Goal: Information Seeking & Learning: Learn about a topic

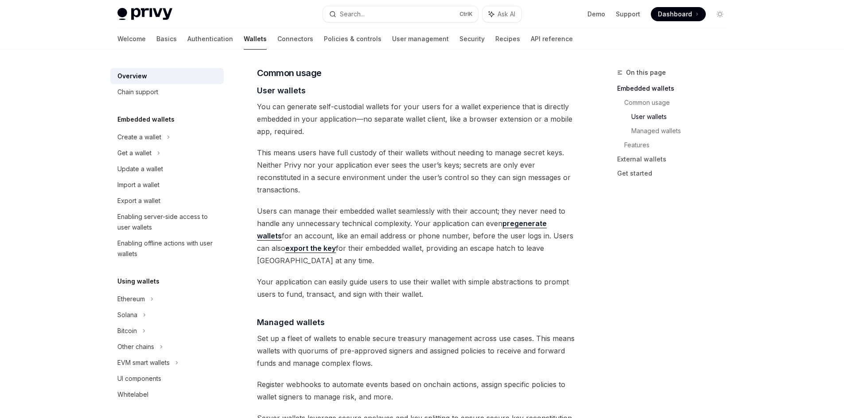
scroll to position [597, 0]
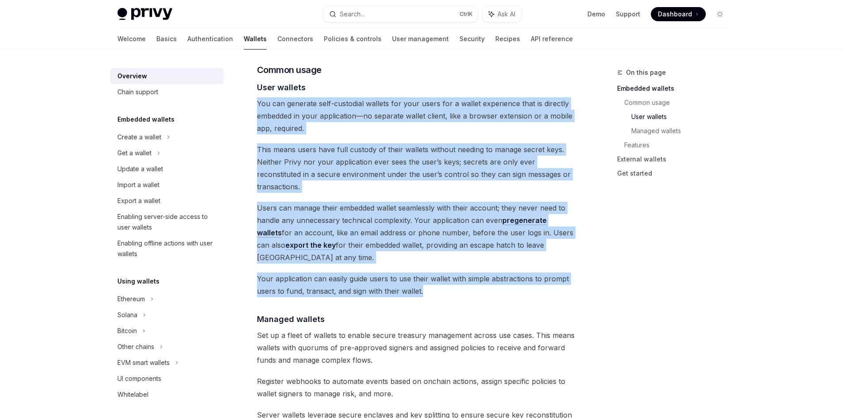
drag, startPoint x: 258, startPoint y: 89, endPoint x: 429, endPoint y: 255, distance: 237.7
click at [429, 255] on div "Privy builds wallet infrastructure that empowers users and applications to tran…" at bounding box center [416, 299] width 319 height 1569
copy div "You can generate self-custodial wallets for your users for a wallet experience …"
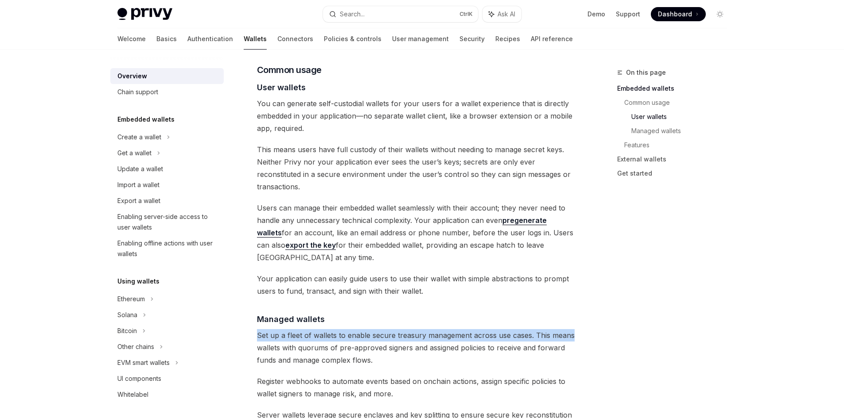
click at [595, 289] on div "On this page Embedded wallets Common usage User wallets Managed wallets Feature…" at bounding box center [422, 334] width 624 height 1763
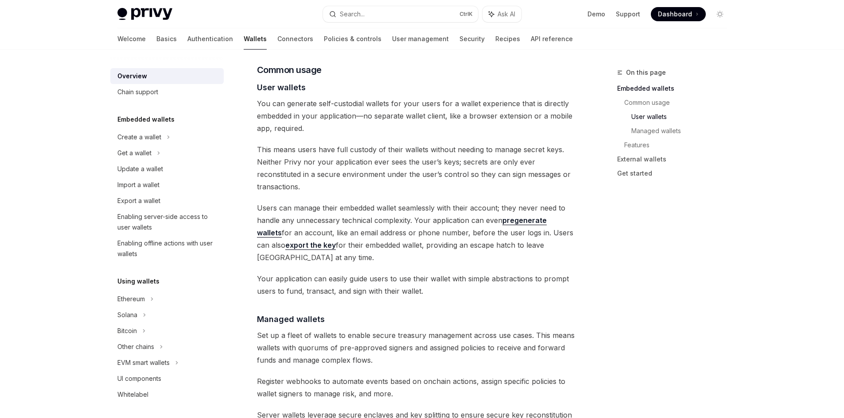
click at [660, 308] on div "On this page Embedded wallets Common usage User wallets Managed wallets Feature…" at bounding box center [666, 242] width 135 height 351
click at [748, 261] on div "Privy Docs home page Search... Ctrl K Ask AI Demo Support Dashboard Dashboard S…" at bounding box center [422, 309] width 844 height 1813
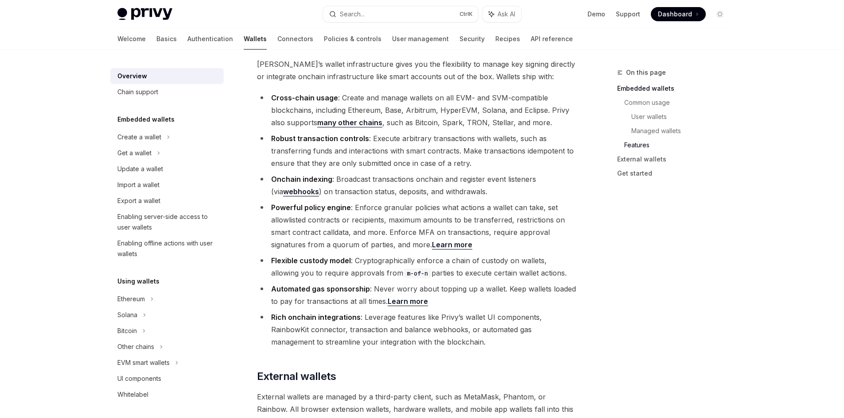
scroll to position [996, 0]
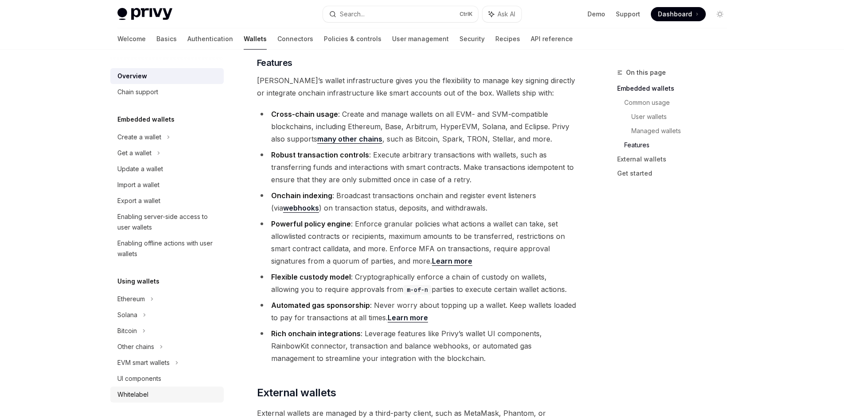
click at [146, 395] on div "Whitelabel" at bounding box center [132, 395] width 31 height 11
type textarea "*"
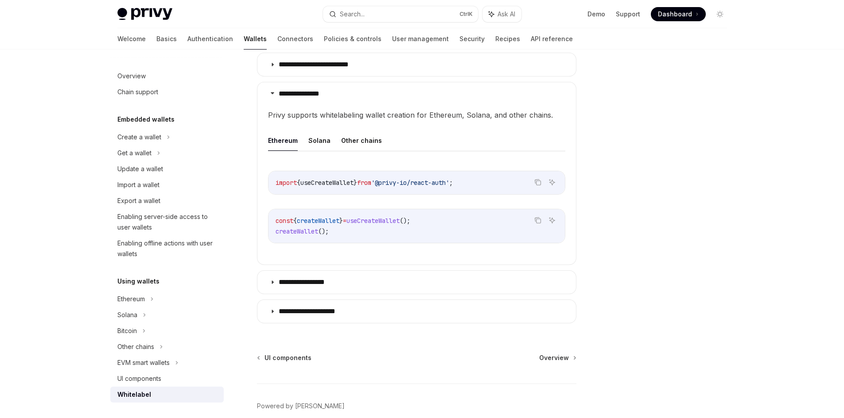
scroll to position [296, 0]
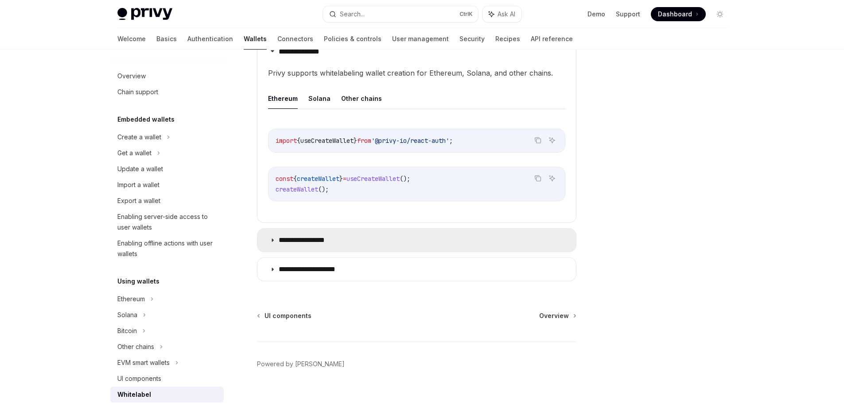
click at [335, 247] on summary "**********" at bounding box center [416, 240] width 318 height 23
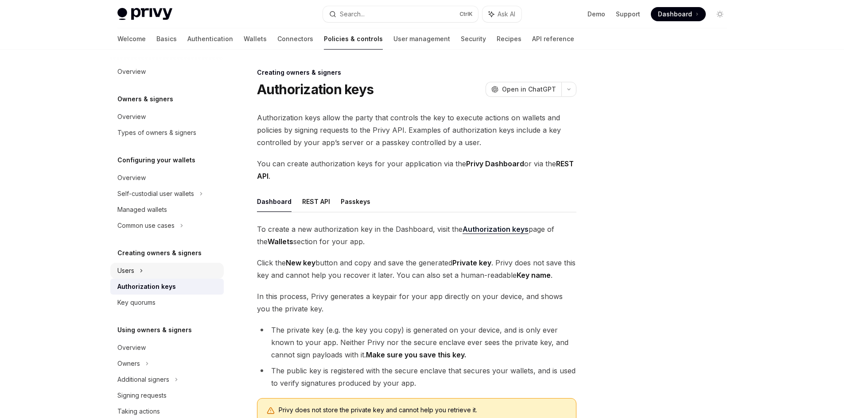
click at [151, 268] on div "Users" at bounding box center [166, 271] width 113 height 16
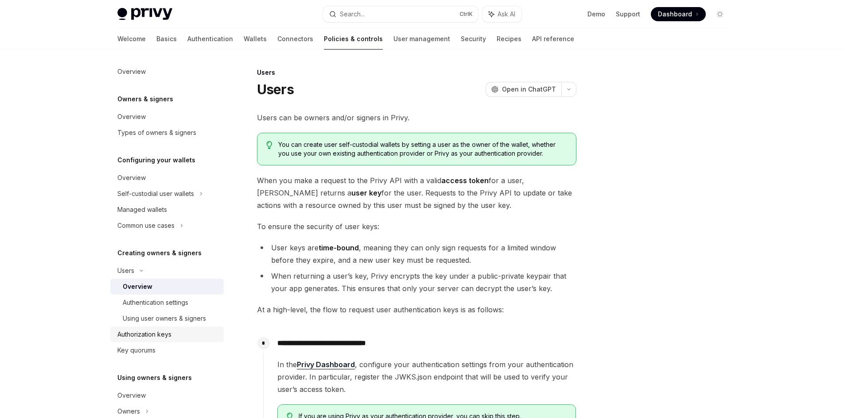
click at [162, 336] on div "Authorization keys" at bounding box center [144, 334] width 54 height 11
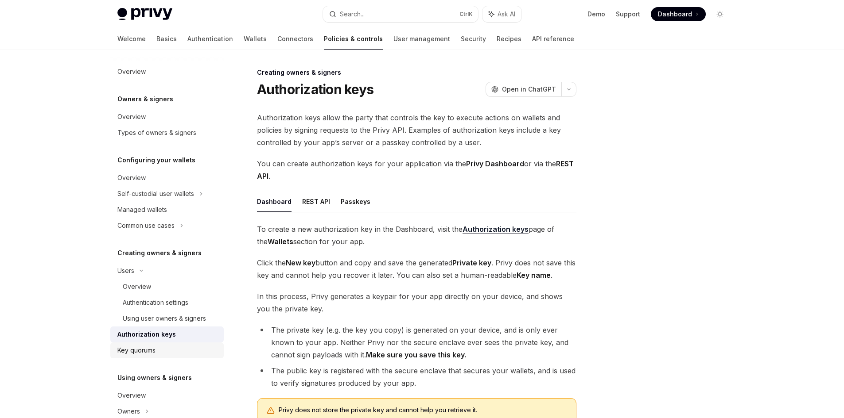
click at [164, 352] on div "Key quorums" at bounding box center [167, 350] width 101 height 11
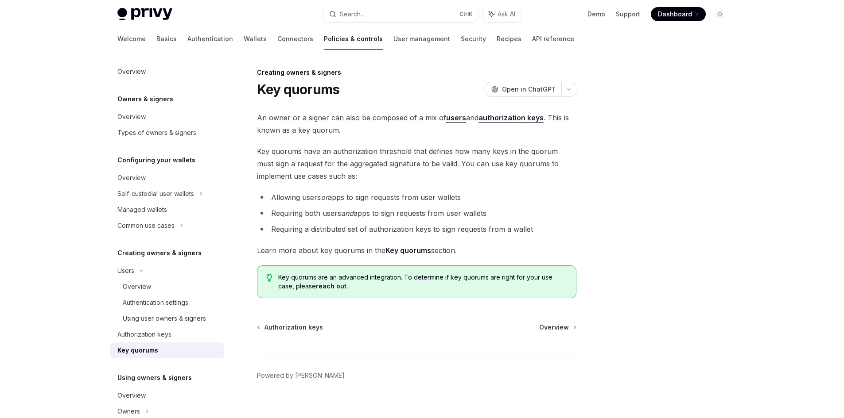
scroll to position [12, 0]
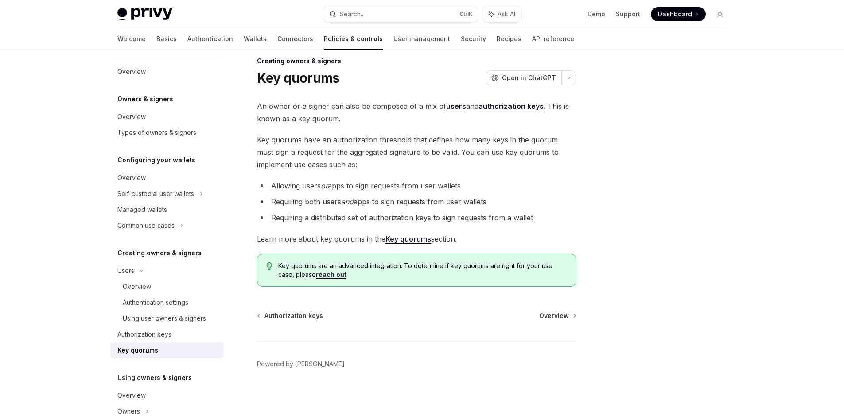
click at [401, 239] on strong "Key quorums" at bounding box center [408, 239] width 46 height 9
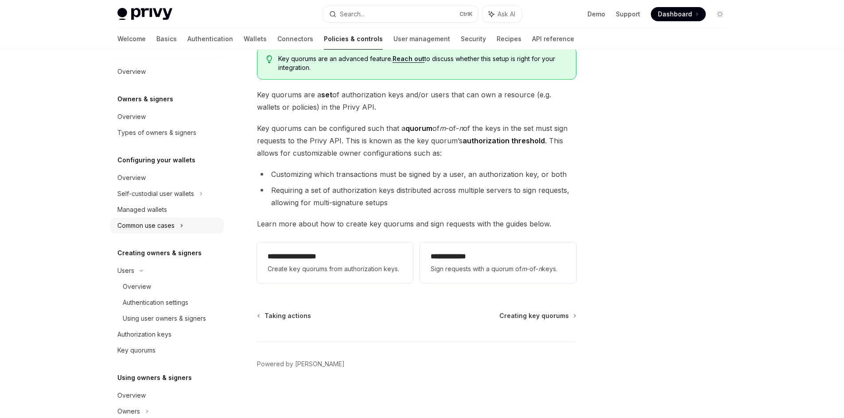
click at [170, 229] on div "Common use cases" at bounding box center [145, 226] width 57 height 11
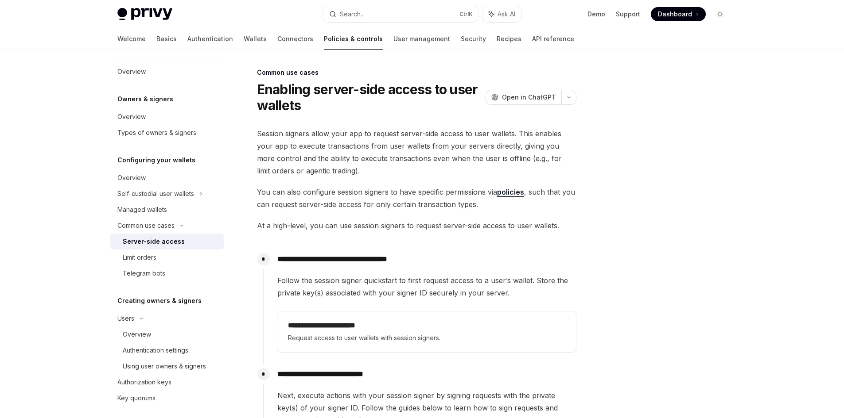
click at [179, 240] on div "Server-side access" at bounding box center [154, 241] width 62 height 11
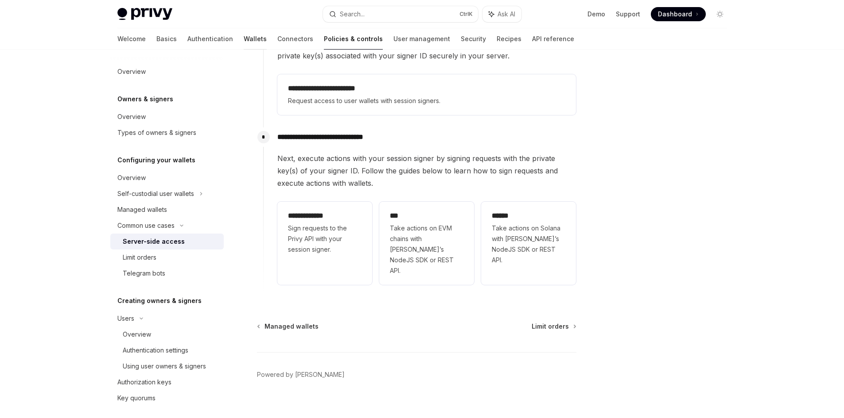
click at [244, 44] on link "Wallets" at bounding box center [255, 38] width 23 height 21
type textarea "*"
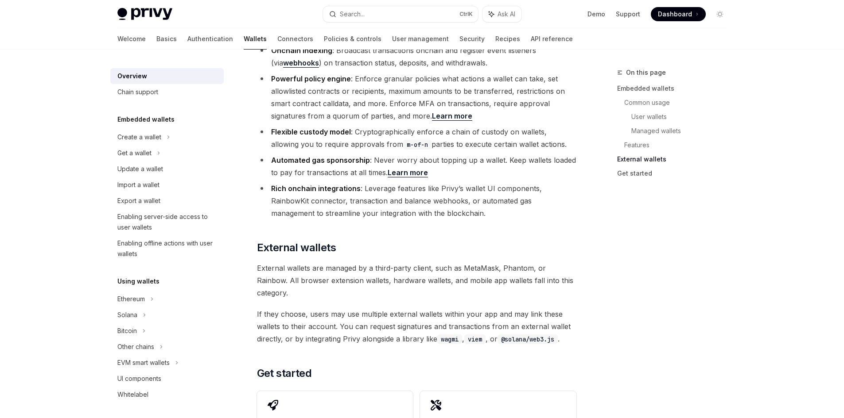
scroll to position [1329, 0]
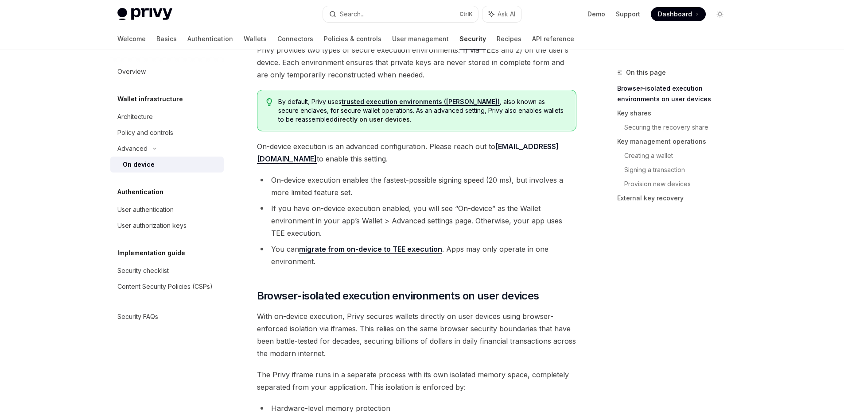
scroll to position [354, 0]
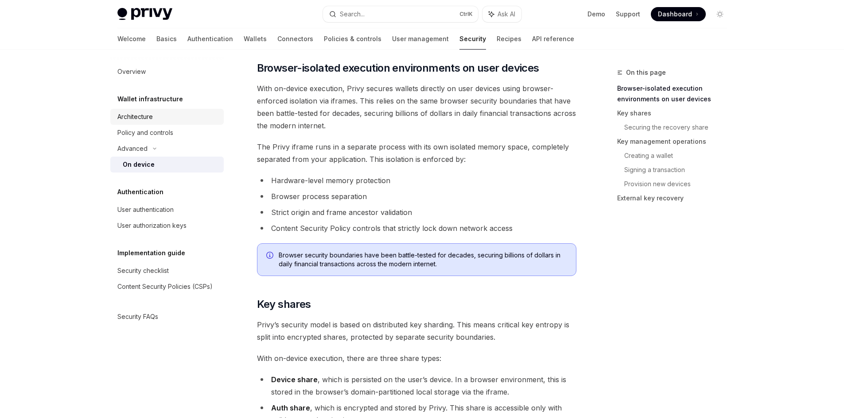
click at [136, 118] on div "Architecture" at bounding box center [134, 117] width 35 height 11
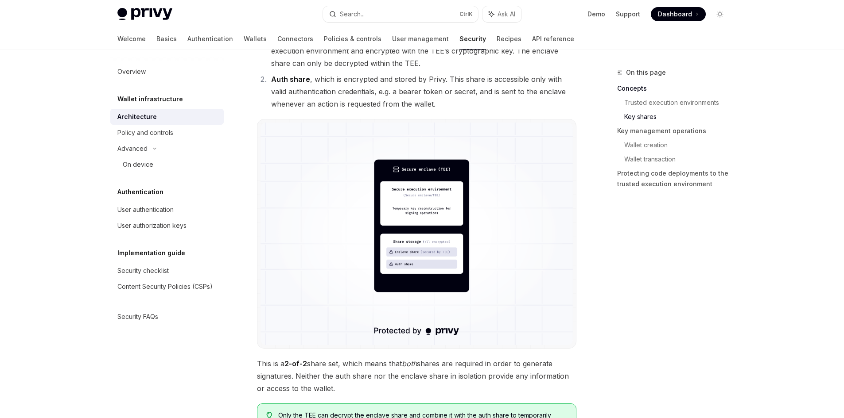
scroll to position [709, 0]
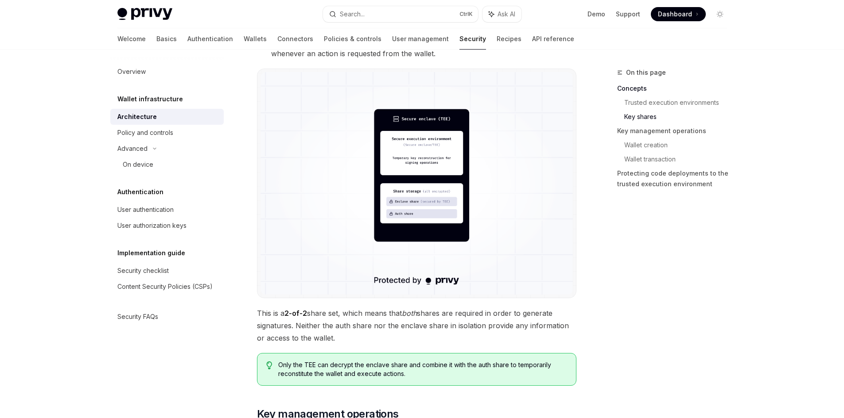
drag, startPoint x: 411, startPoint y: 204, endPoint x: 756, endPoint y: 317, distance: 362.6
click at [756, 317] on div "Privy Docs home page Search... Ctrl K Ask AI Demo Support Dashboard Dashboard S…" at bounding box center [422, 407] width 844 height 2233
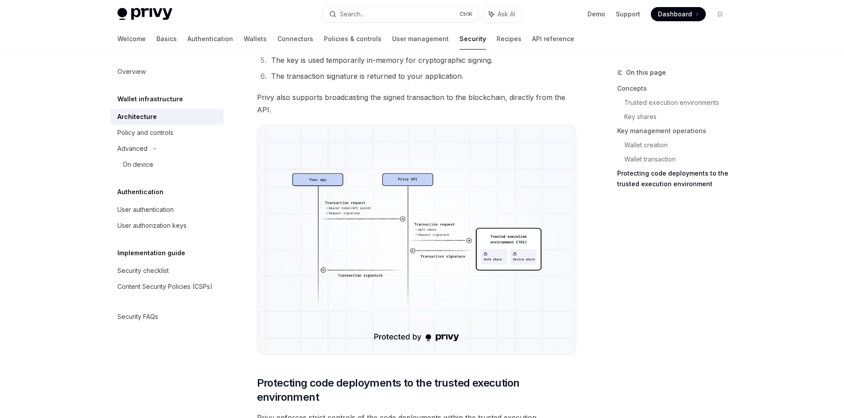
scroll to position [1505, 0]
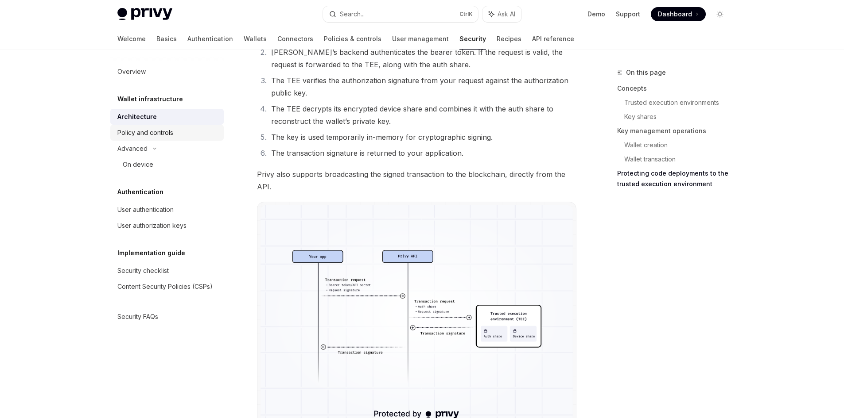
click at [163, 134] on div "Policy and controls" at bounding box center [145, 133] width 56 height 11
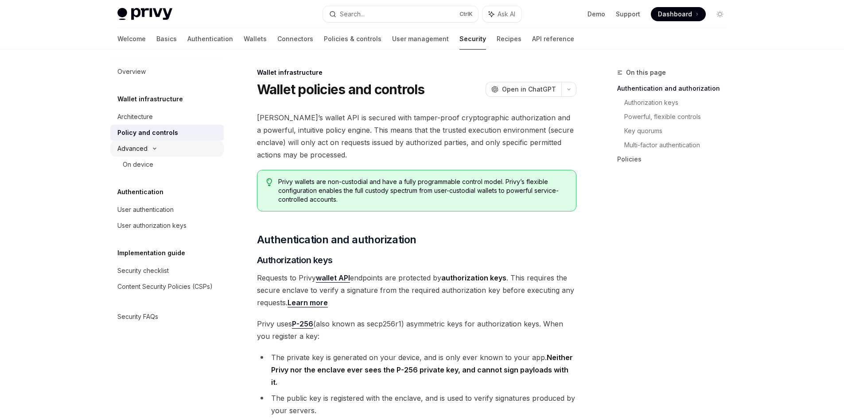
click at [134, 146] on div "Advanced" at bounding box center [132, 148] width 30 height 11
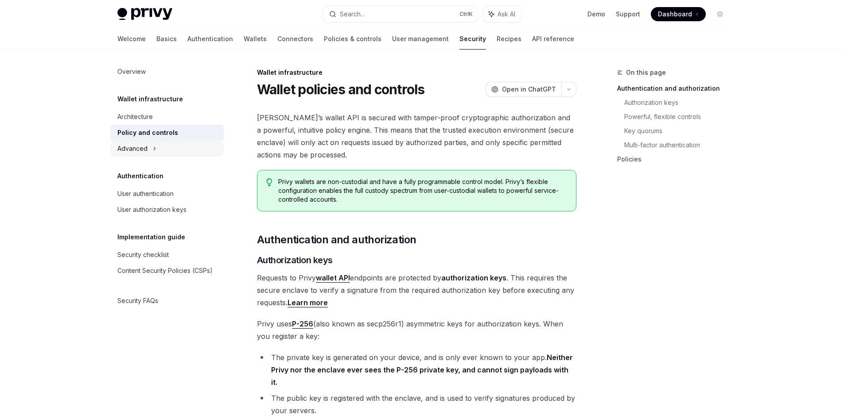
click at [132, 149] on div "Advanced" at bounding box center [132, 148] width 30 height 11
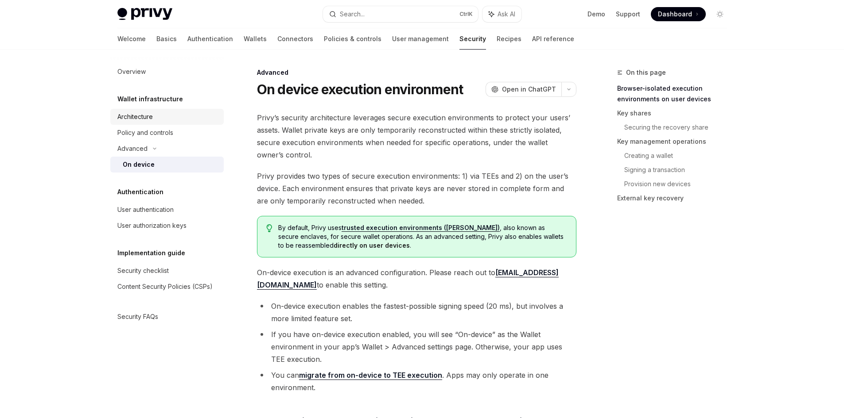
click at [149, 116] on div "Architecture" at bounding box center [134, 117] width 35 height 11
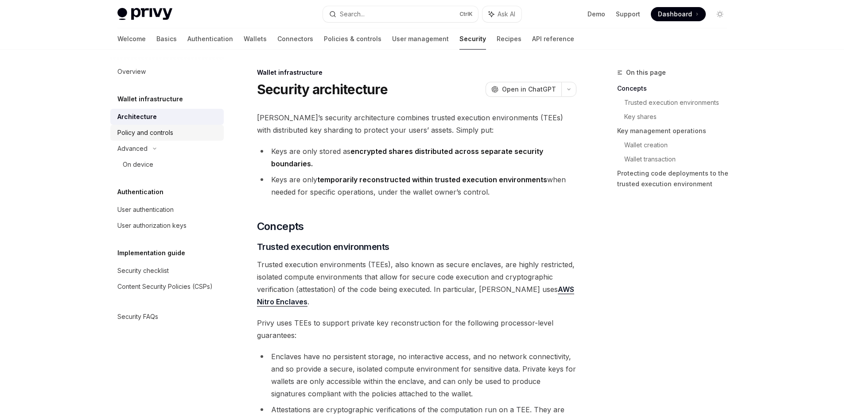
click at [174, 135] on div "Policy and controls" at bounding box center [167, 133] width 101 height 11
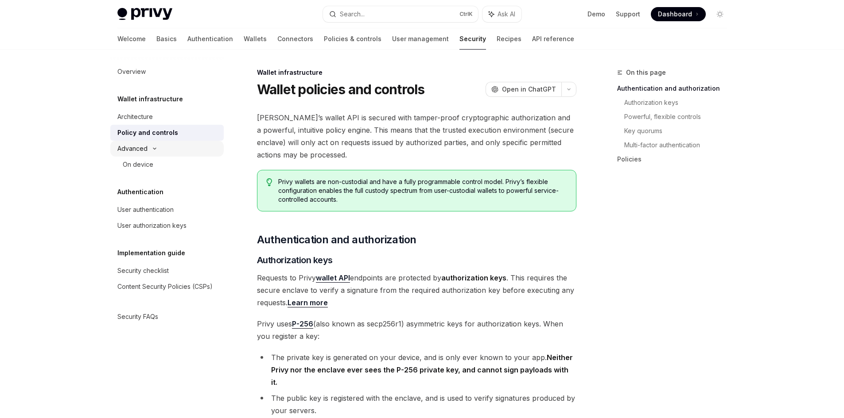
click at [143, 149] on div "Advanced" at bounding box center [132, 148] width 30 height 11
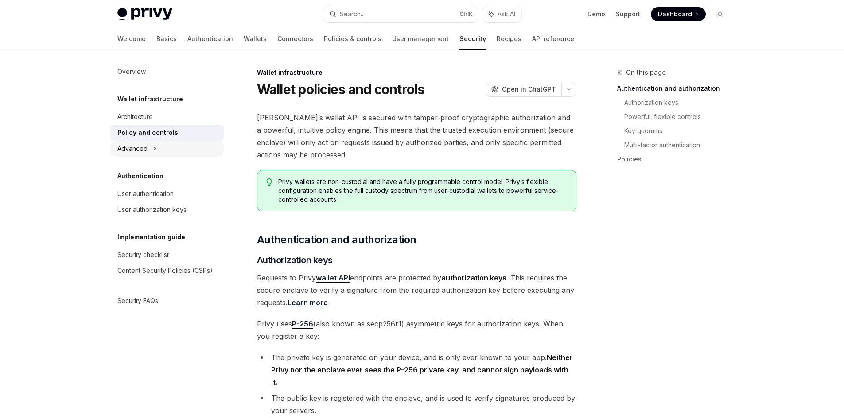
click at [139, 152] on div "Advanced" at bounding box center [132, 148] width 30 height 11
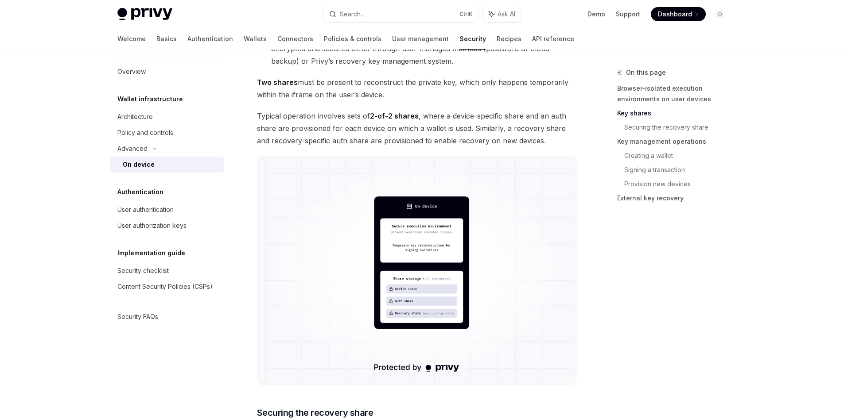
scroll to position [753, 0]
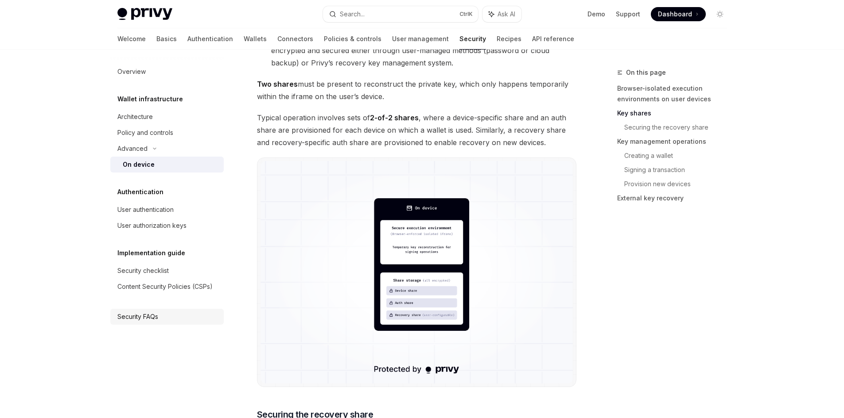
click at [138, 319] on div "Security FAQs" at bounding box center [137, 317] width 41 height 11
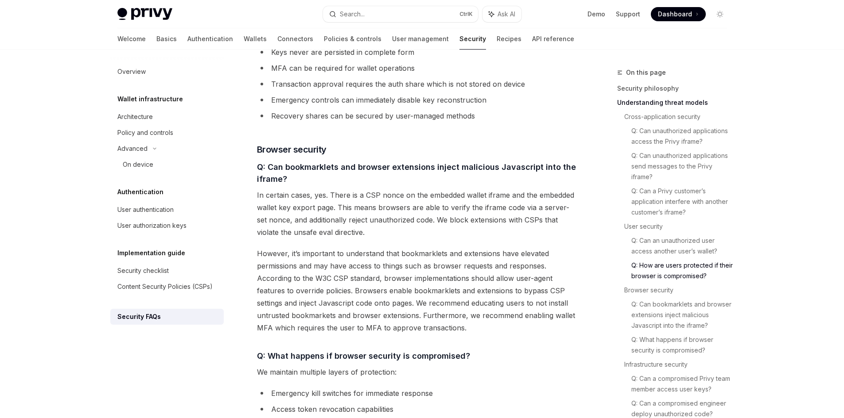
scroll to position [1019, 0]
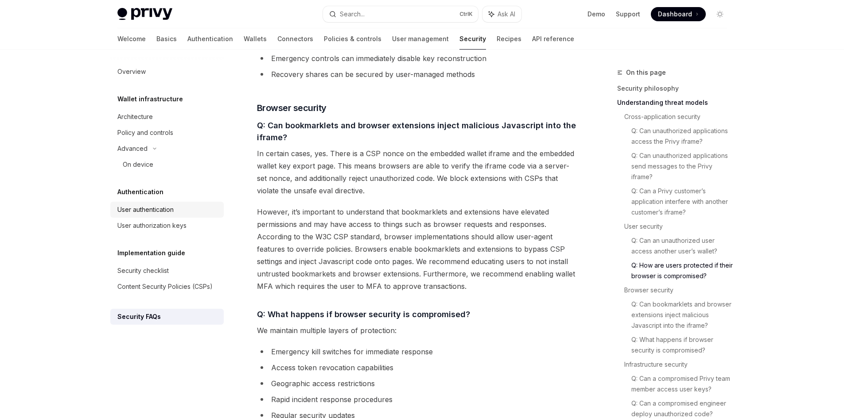
click at [144, 211] on div "User authentication" at bounding box center [145, 210] width 56 height 11
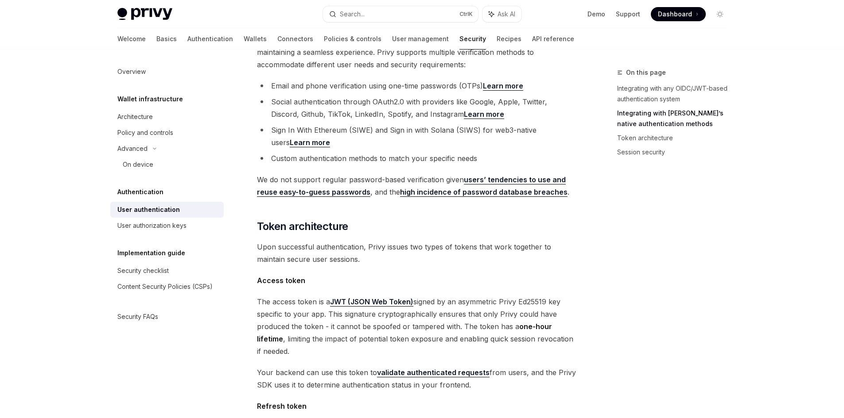
scroll to position [620, 0]
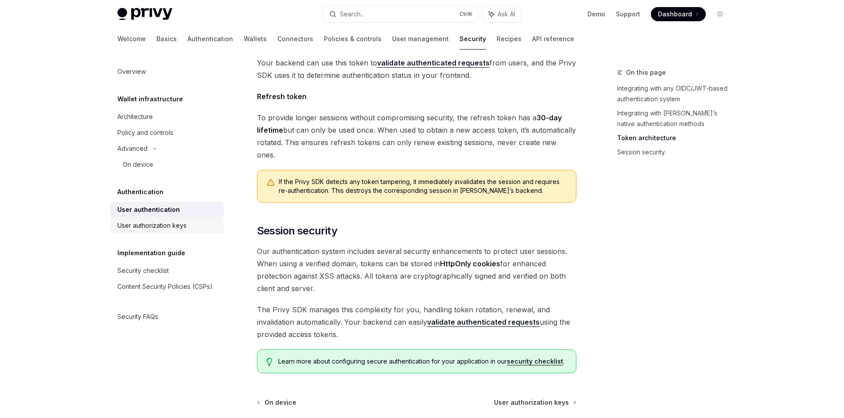
click at [157, 223] on div "User authorization keys" at bounding box center [151, 226] width 69 height 11
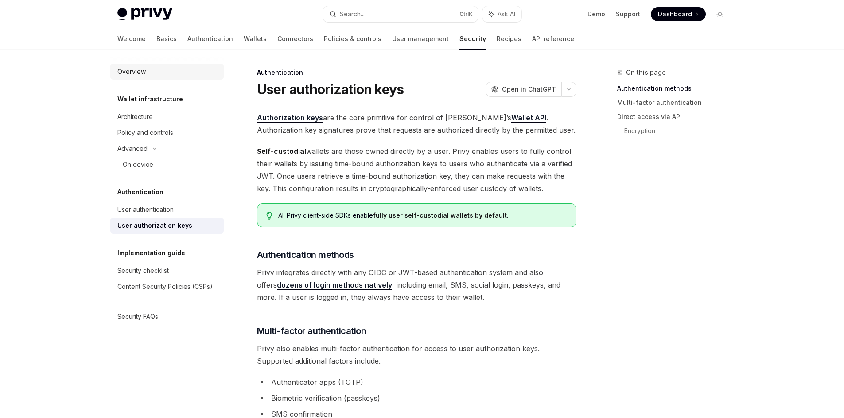
click at [146, 66] on link "Overview" at bounding box center [166, 72] width 113 height 16
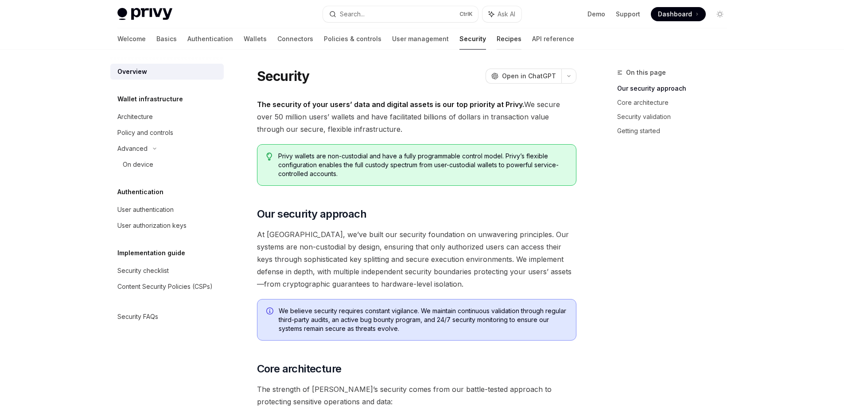
click at [496, 41] on link "Recipes" at bounding box center [508, 38] width 25 height 21
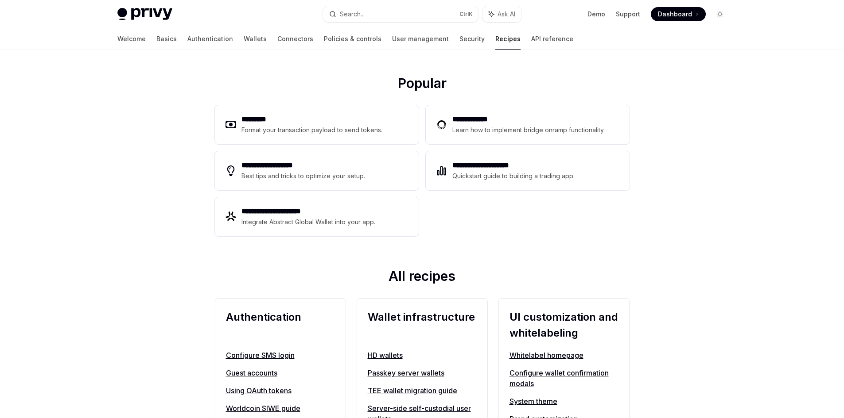
scroll to position [133, 0]
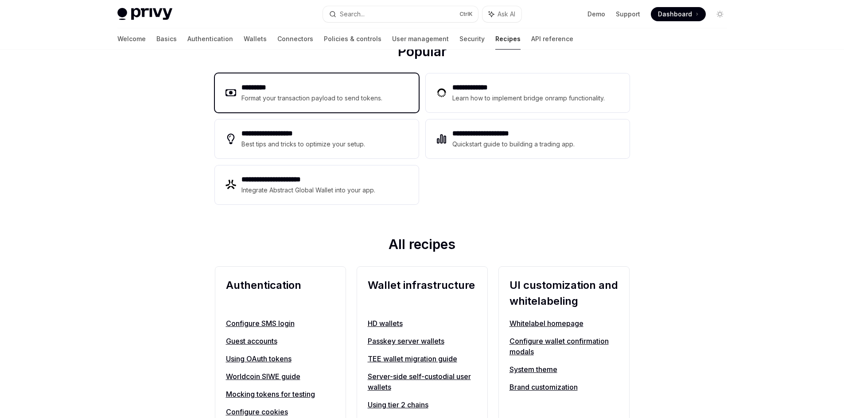
click at [312, 88] on h2 "*********" at bounding box center [311, 87] width 141 height 11
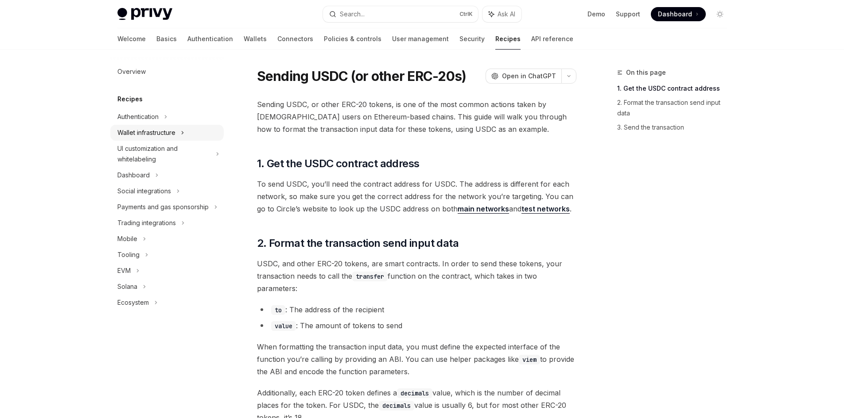
click at [157, 133] on div "Wallet infrastructure" at bounding box center [146, 133] width 58 height 11
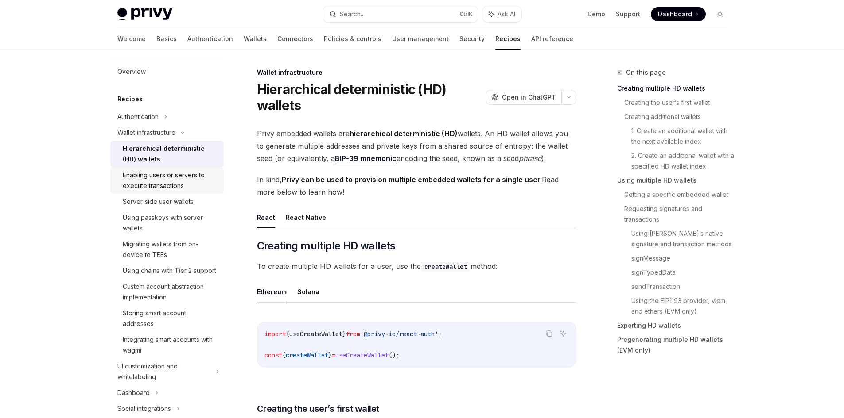
click at [179, 185] on div "Enabling users or servers to execute transactions" at bounding box center [171, 180] width 96 height 21
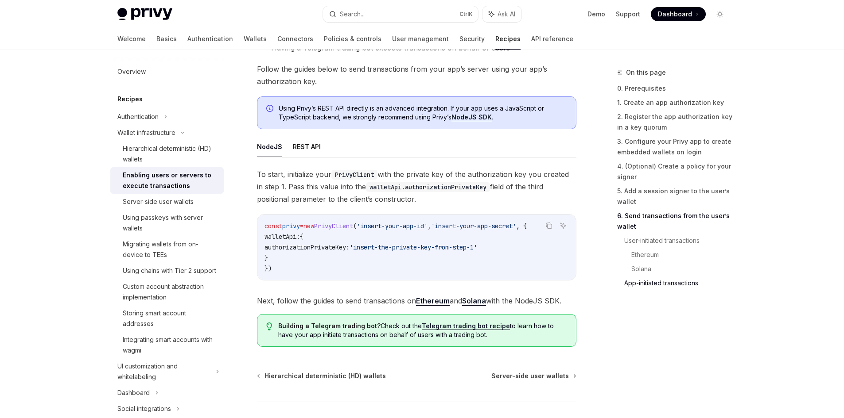
scroll to position [1980, 0]
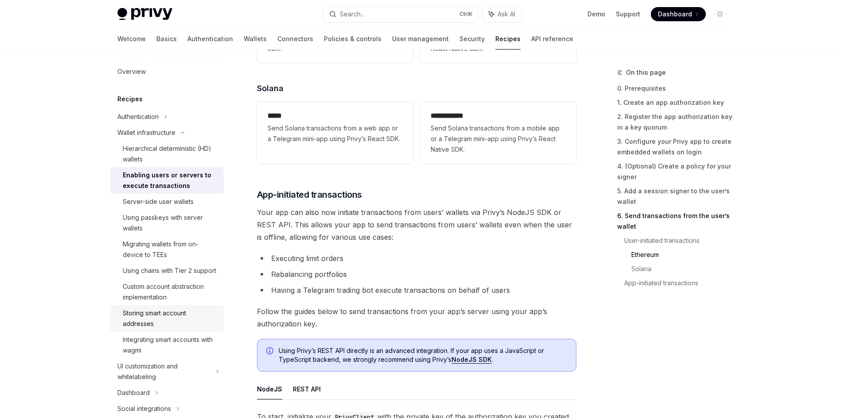
click at [160, 328] on div "Storing smart account addresses" at bounding box center [171, 318] width 96 height 21
type textarea "*"
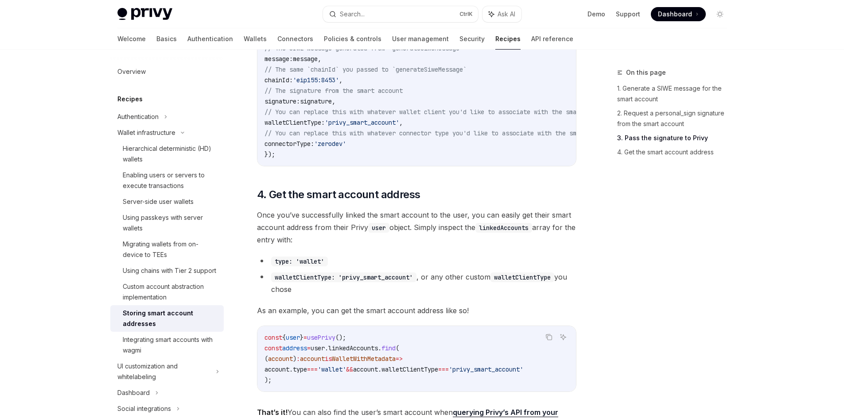
scroll to position [1043, 0]
